Goal: Task Accomplishment & Management: Manage account settings

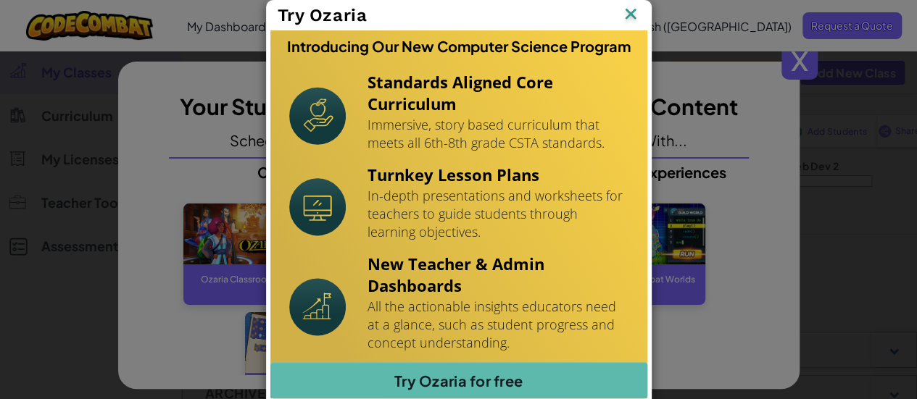
click at [624, 17] on img at bounding box center [630, 15] width 19 height 22
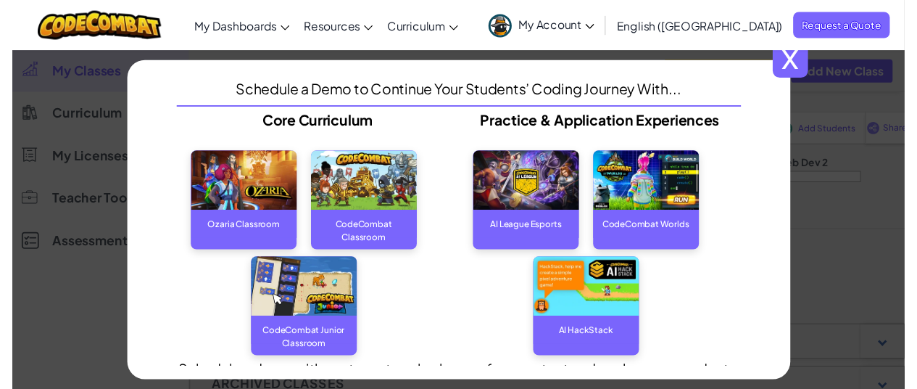
scroll to position [73, 0]
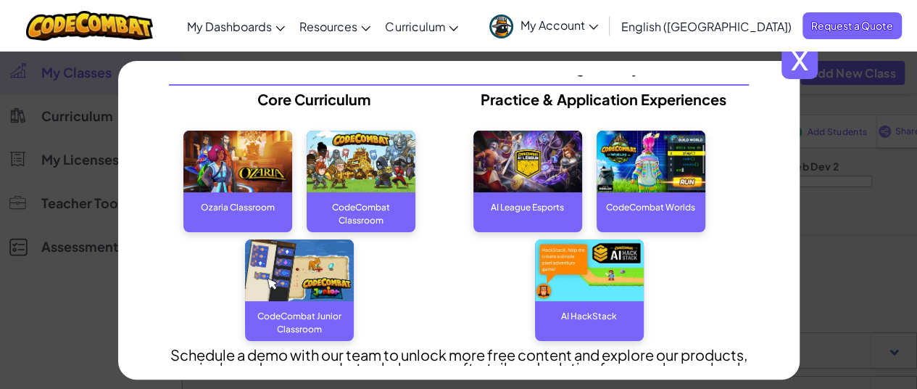
click at [371, 149] on img at bounding box center [361, 162] width 109 height 62
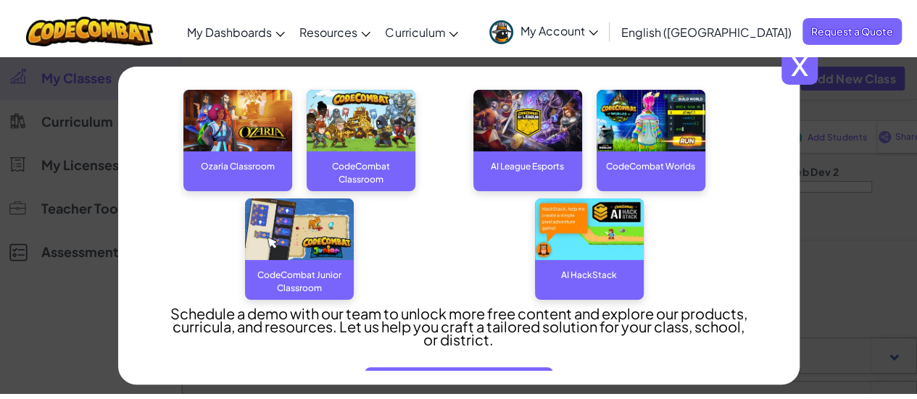
scroll to position [155, 0]
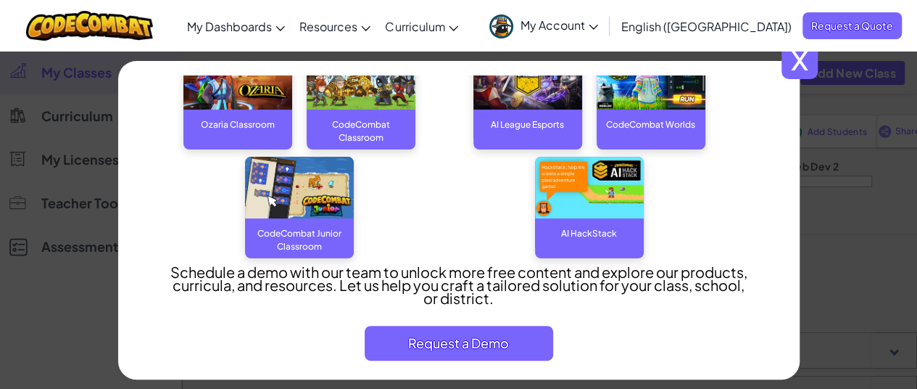
click at [287, 184] on img at bounding box center [299, 188] width 109 height 62
click at [811, 66] on span "x" at bounding box center [800, 61] width 36 height 36
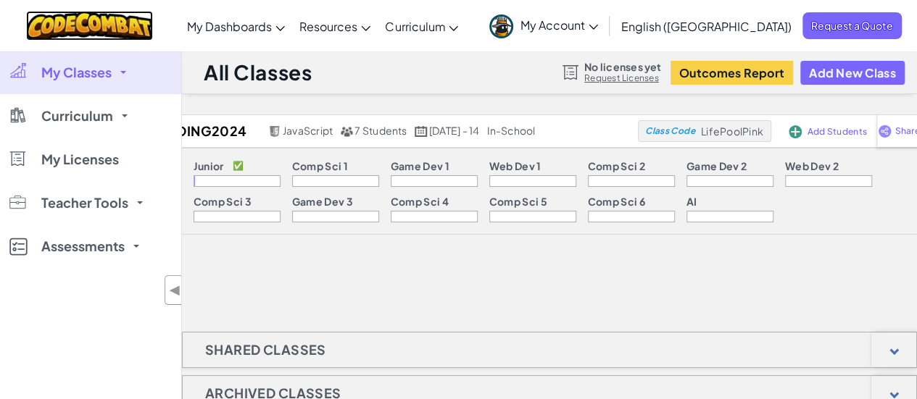
click at [101, 27] on img at bounding box center [89, 26] width 127 height 30
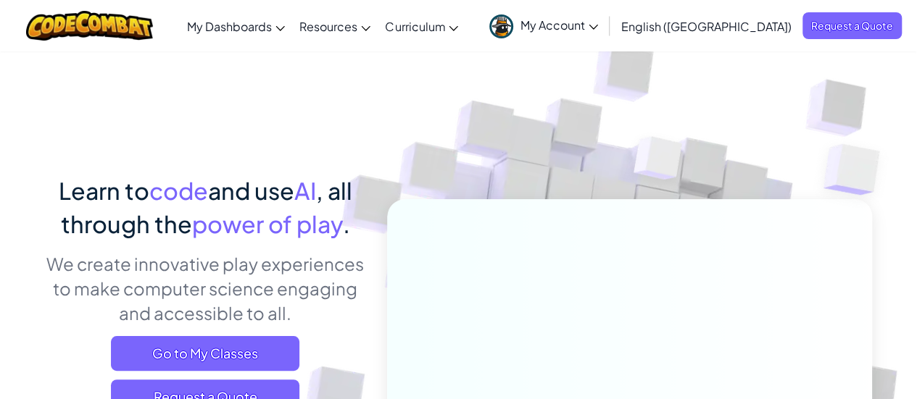
click at [598, 29] on span "My Account" at bounding box center [560, 24] width 78 height 15
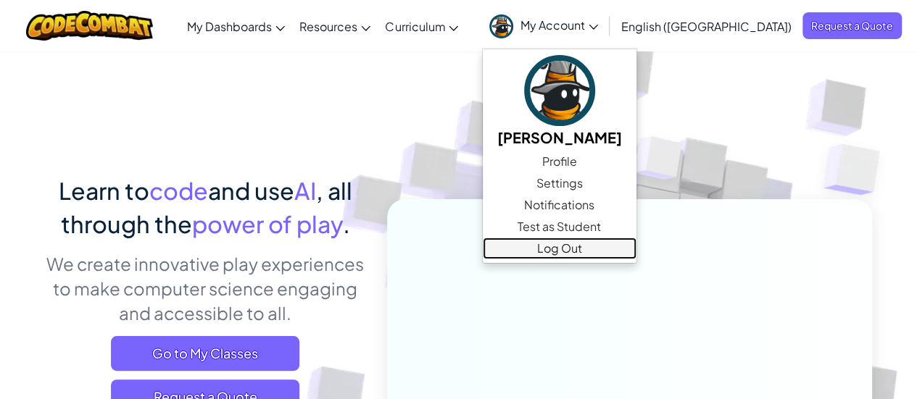
click at [637, 248] on link "Log Out" at bounding box center [560, 249] width 154 height 22
